Goal: Find specific page/section: Find specific page/section

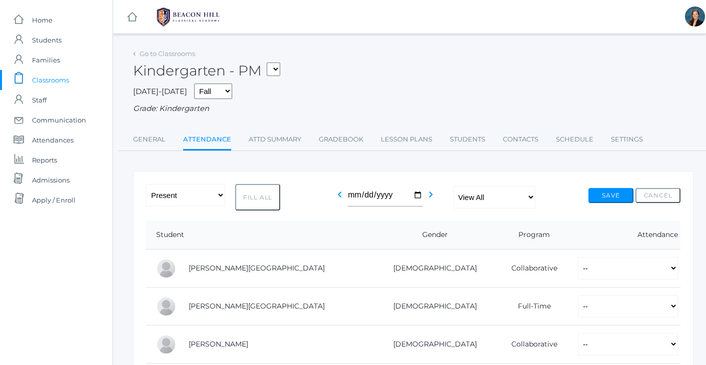
click at [351, 103] on div "Grade: Kindergarten" at bounding box center [413, 109] width 560 height 12
click at [391, 62] on div "Kindergarten - PM 01LA - First Grade Barber 05LATIN - Latin 5 Salazar 05MATH - …" at bounding box center [413, 65] width 560 height 37
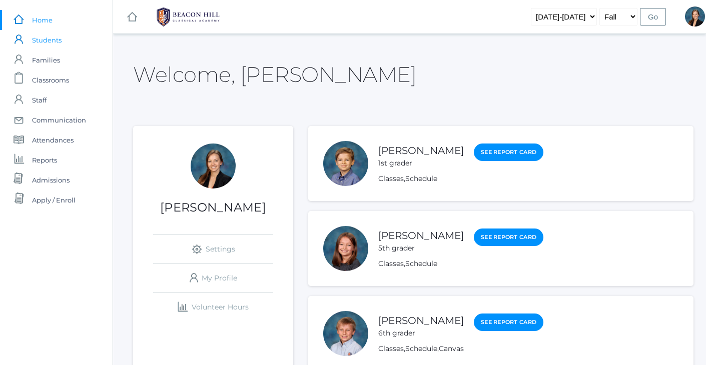
click at [50, 41] on span "Students" at bounding box center [47, 40] width 30 height 20
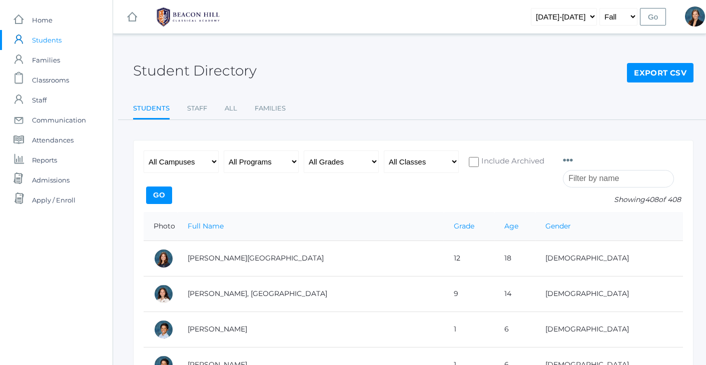
click at [589, 176] on input "search" at bounding box center [618, 179] width 111 height 18
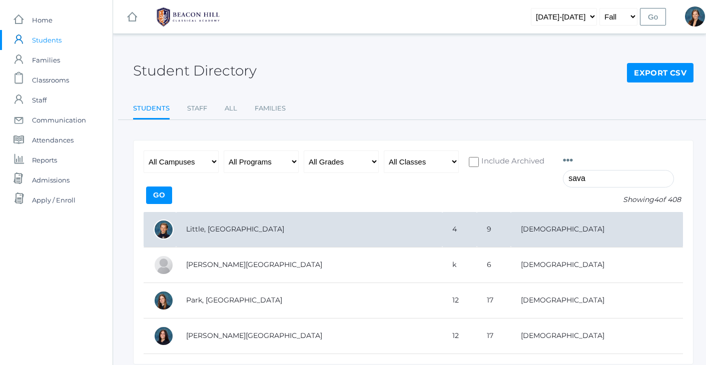
type input "sava"
click at [218, 235] on td "Little, [GEOGRAPHIC_DATA]" at bounding box center [309, 230] width 266 height 36
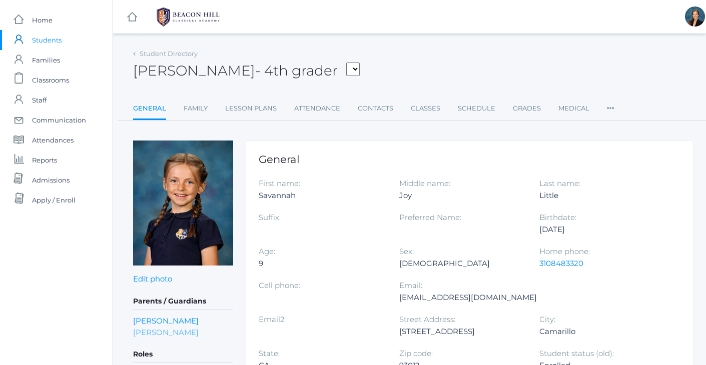
click at [145, 330] on link "[PERSON_NAME]" at bounding box center [166, 333] width 66 height 12
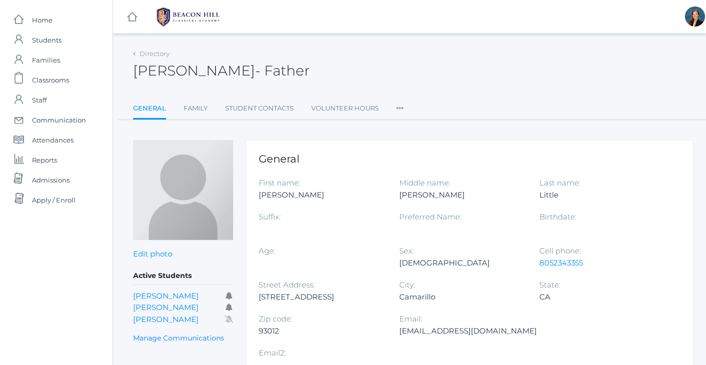
click at [315, 67] on div "[PERSON_NAME] - Father [PERSON_NAME] Father" at bounding box center [413, 65] width 560 height 37
click at [45, 42] on span "Students" at bounding box center [47, 40] width 30 height 20
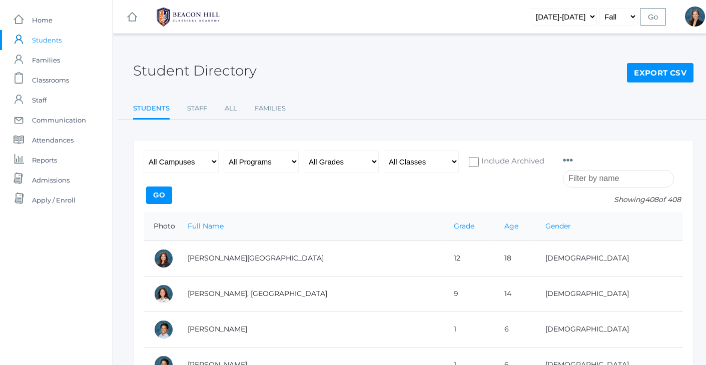
click at [594, 178] on input "search" at bounding box center [618, 179] width 111 height 18
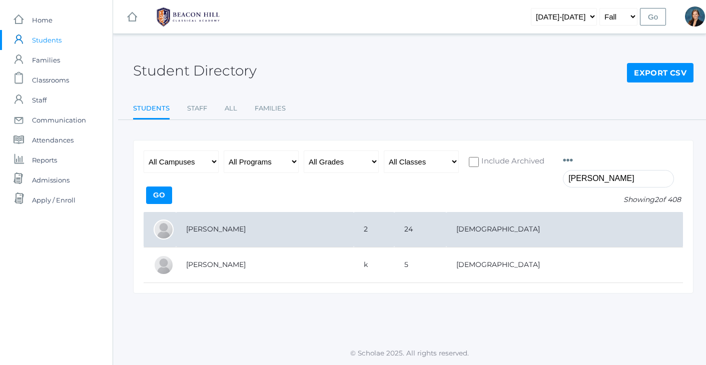
type input "[PERSON_NAME]"
click at [208, 227] on td "[PERSON_NAME]" at bounding box center [265, 230] width 178 height 36
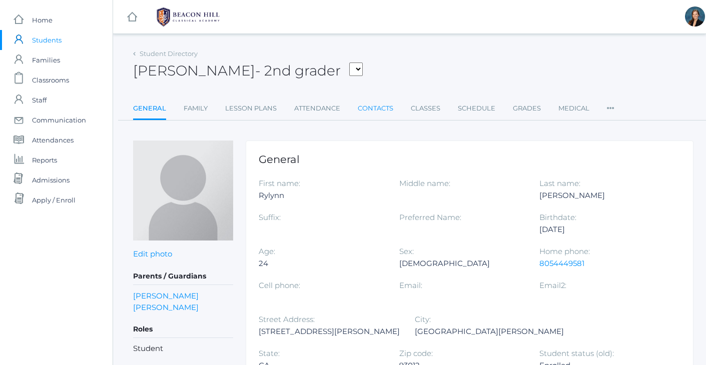
click at [369, 110] on link "Contacts" at bounding box center [376, 109] width 36 height 20
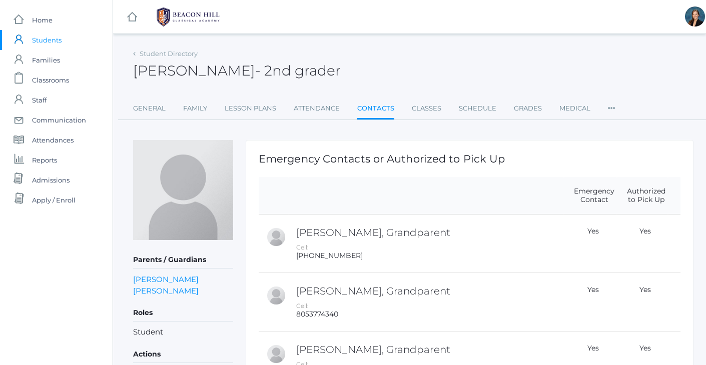
click at [506, 40] on div "icons/ui/navigation/hamburger Created with Sketch. icons/ui/navigation/home Cre…" at bounding box center [409, 315] width 593 height 631
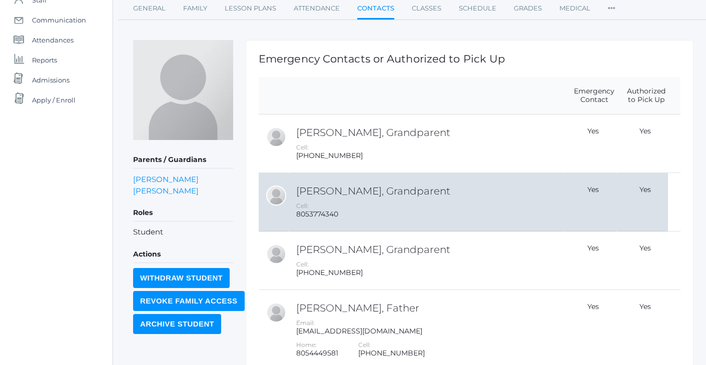
scroll to position [80, 0]
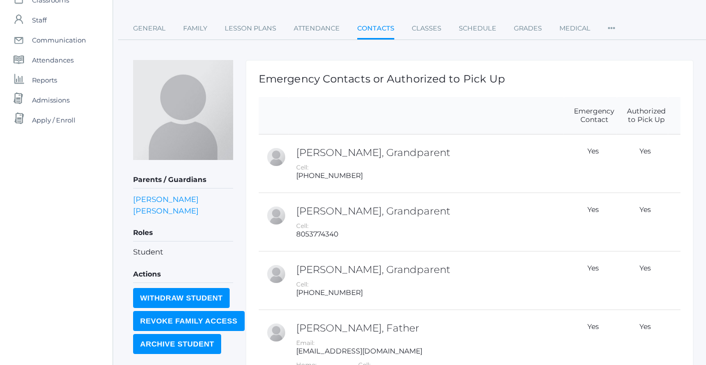
click at [557, 52] on div "Student Directory Rylynn Wessels - 2nd grader Rylynn Wessels 2nd grader General…" at bounding box center [413, 240] width 560 height 548
click at [76, 238] on div "icons/ui/navigation/home Created with Sketch. Home icons/user/plain Created wit…" at bounding box center [56, 235] width 113 height 631
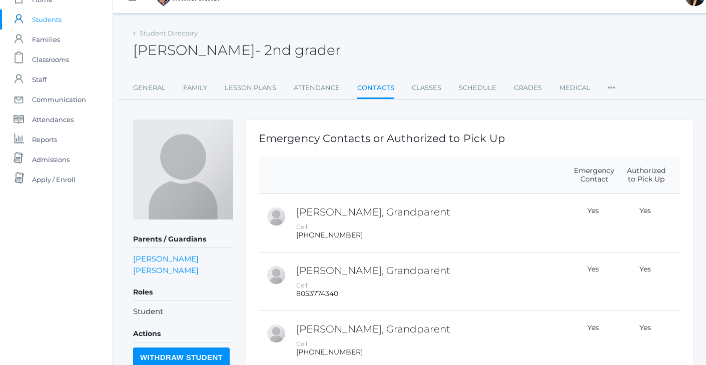
scroll to position [-1, 0]
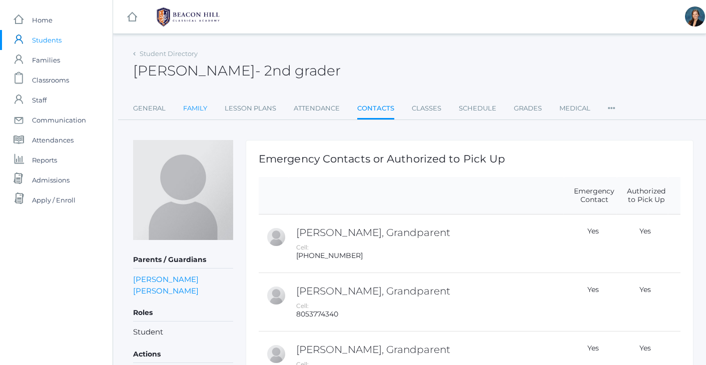
click at [193, 109] on link "Family" at bounding box center [195, 109] width 24 height 20
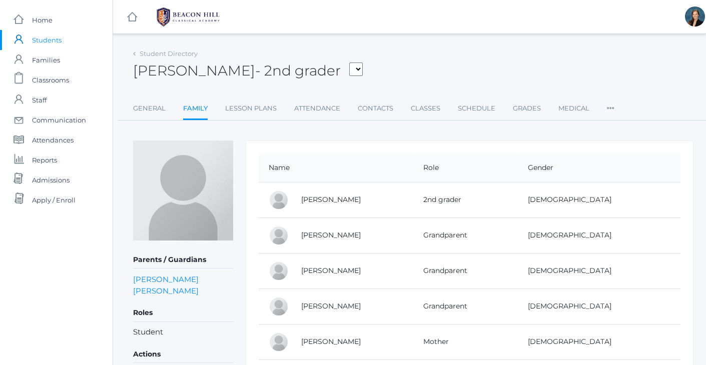
click at [444, 59] on div "Rylynn Wessels - 2nd grader Adams, Jack Albanese, Elle Benson, Alexandra Bigley…" at bounding box center [413, 65] width 560 height 37
click at [424, 60] on div "Rylynn Wessels - 2nd grader Adams, Jack Albanese, Elle Benson, Alexandra Bigley…" at bounding box center [413, 65] width 560 height 37
click at [426, 50] on div "Rylynn Wessels - 2nd grader Adams, Jack Albanese, Elle Benson, Alexandra Bigley…" at bounding box center [413, 65] width 560 height 37
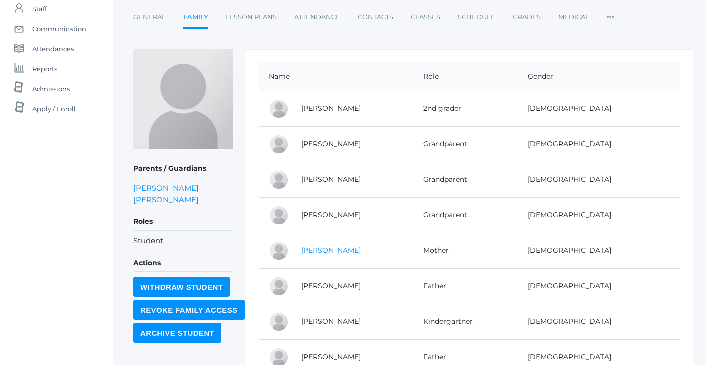
scroll to position [96, 0]
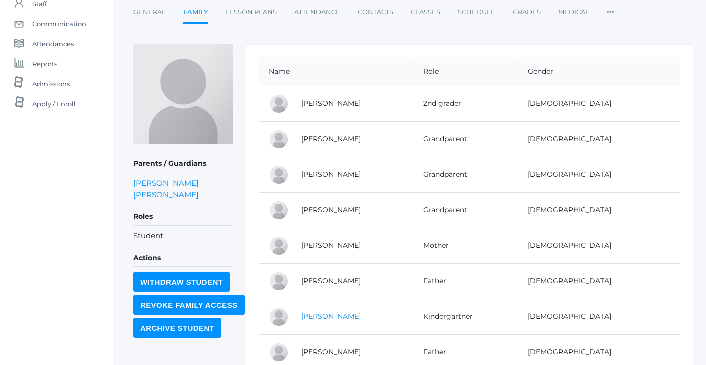
click at [337, 317] on link "Bryson Wessels" at bounding box center [331, 316] width 60 height 9
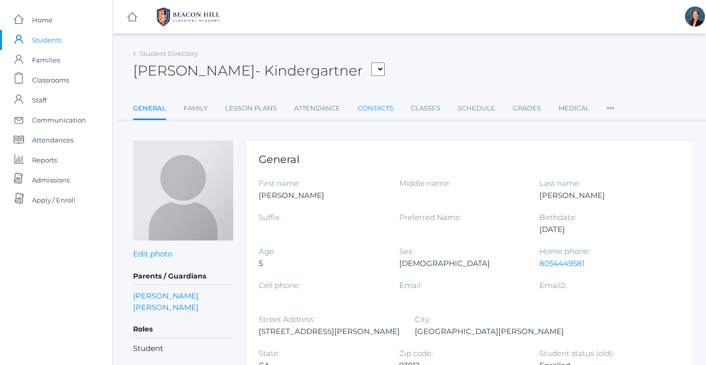
click at [376, 112] on link "Contacts" at bounding box center [376, 109] width 36 height 20
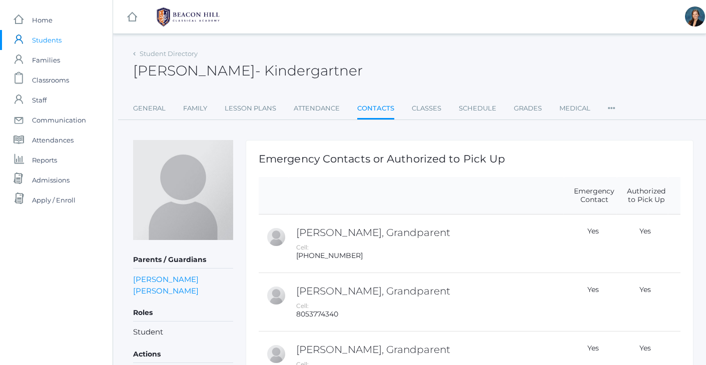
click at [488, 45] on div "icons/ui/navigation/hamburger Created with Sketch. icons/ui/navigation/home Cre…" at bounding box center [409, 315] width 593 height 631
